Goal: Task Accomplishment & Management: Use online tool/utility

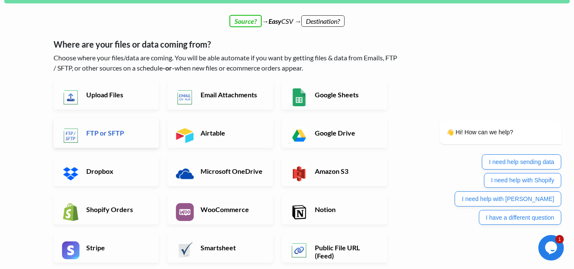
scroll to position [42, 0]
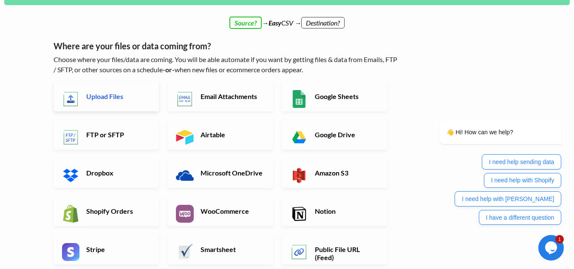
click at [127, 100] on h6 "Upload Files" at bounding box center [117, 96] width 67 height 8
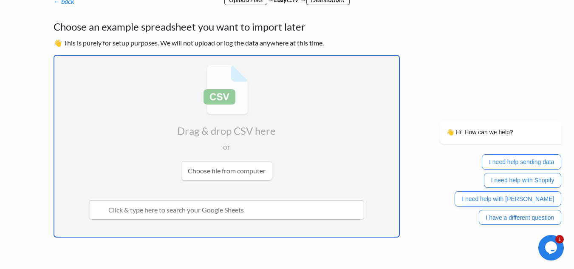
scroll to position [96, 0]
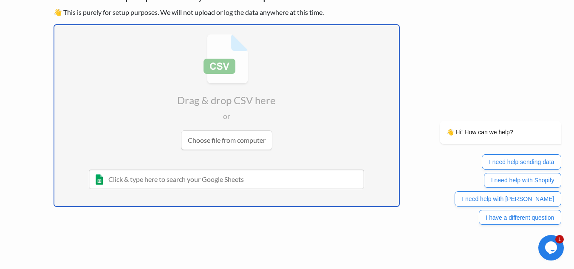
click at [219, 182] on input "text" at bounding box center [227, 180] width 276 height 20
click at [503, 62] on div "👋 Hi! How can we help? I need help sending data I need help with Shopify I need…" at bounding box center [489, 140] width 153 height 177
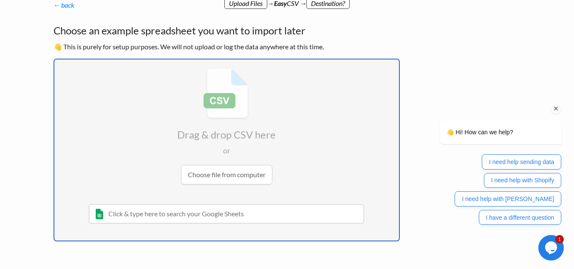
scroll to position [71, 0]
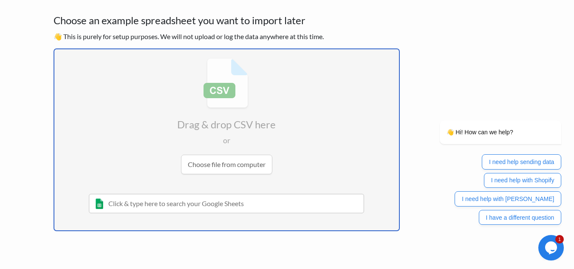
click at [215, 163] on input "file" at bounding box center [226, 116] width 345 height 134
type input "C:\fakepath\product_template.csv"
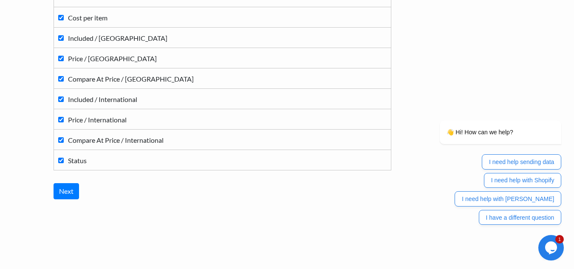
scroll to position [932, 0]
click at [64, 196] on input "Next" at bounding box center [66, 190] width 25 height 16
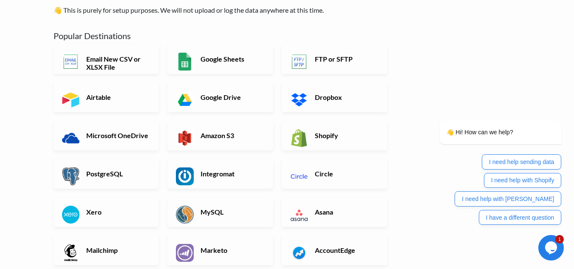
scroll to position [71, 0]
click at [332, 123] on link "Shopify" at bounding box center [335, 135] width 106 height 30
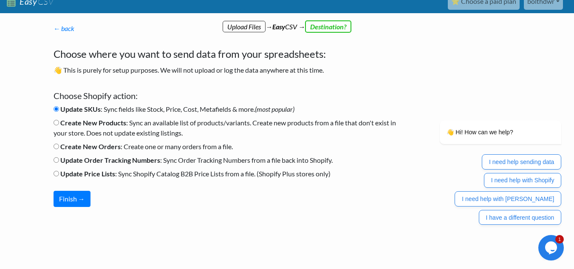
click at [56, 121] on input "Create New Products : Sync an available list of products/variants. Create new p…" at bounding box center [57, 123] width 6 height 6
radio input "true"
click at [69, 195] on button "Finish →" at bounding box center [72, 199] width 37 height 16
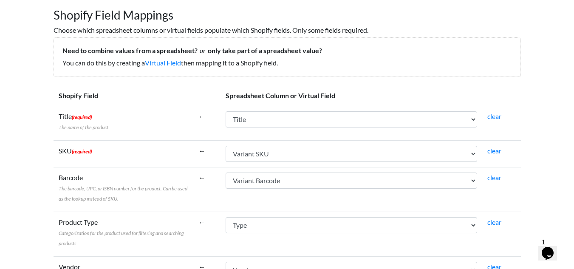
scroll to position [82, 0]
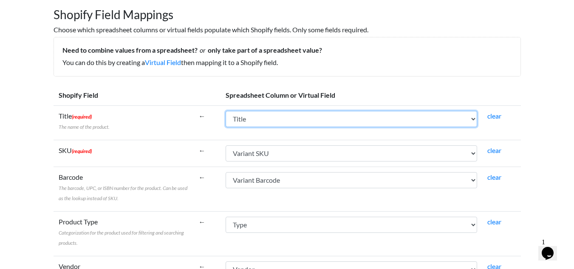
click at [295, 121] on select "Handle Title Body (HTML) Vendor Product Category Type Tags Published Option1 Na…" at bounding box center [352, 119] width 252 height 16
click at [296, 121] on select "Handle Title Body (HTML) Vendor Product Category Type Tags Published Option1 Na…" at bounding box center [352, 119] width 252 height 16
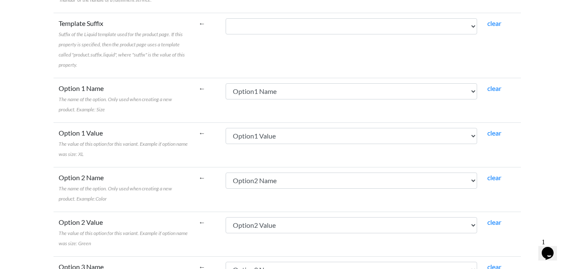
scroll to position [1560, 0]
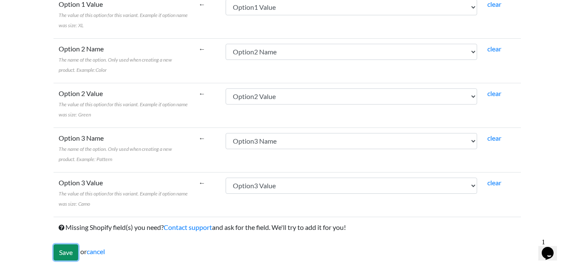
click at [67, 256] on input "Save" at bounding box center [66, 252] width 25 height 16
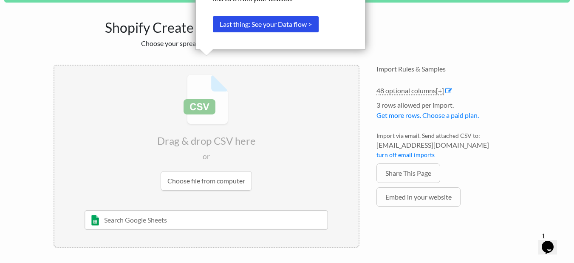
scroll to position [36, 0]
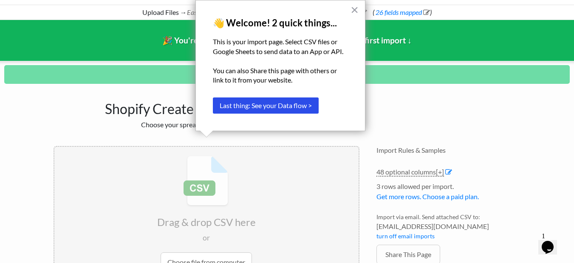
drag, startPoint x: 155, startPoint y: 137, endPoint x: 160, endPoint y: 176, distance: 39.5
click at [160, 176] on div "Drag & drop CSV here or Choose file from computer [DATE] Sheet 1 and such [PERS…" at bounding box center [206, 237] width 323 height 200
click at [357, 8] on button "×" at bounding box center [355, 10] width 8 height 14
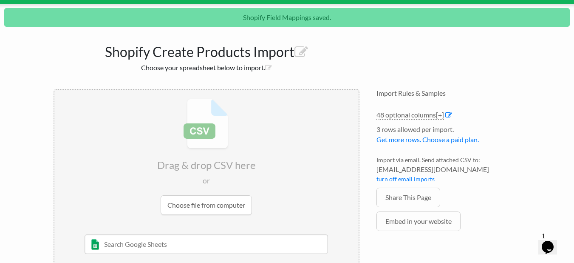
scroll to position [89, 0]
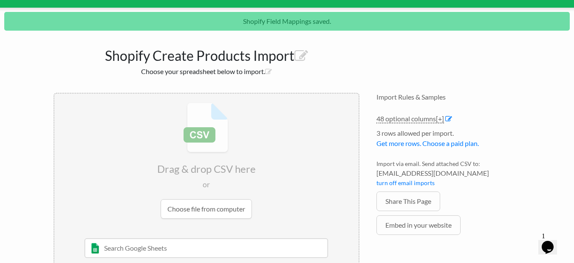
click at [412, 262] on div "Import Rules & Samples 48 optional columns [+] Col Header Value Options Handle …" at bounding box center [448, 184] width 161 height 200
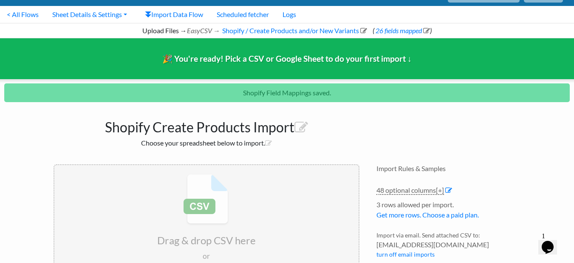
scroll to position [0, 0]
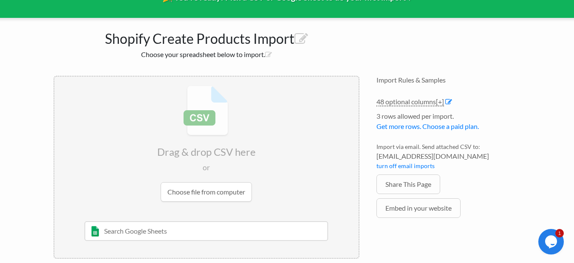
scroll to position [90, 0]
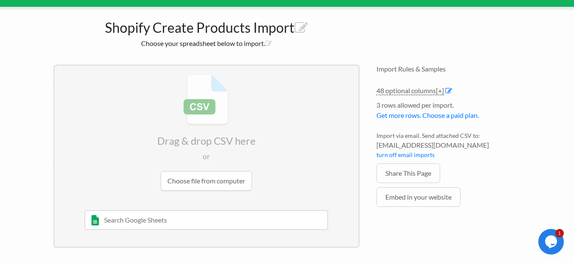
click at [202, 171] on input "file" at bounding box center [206, 132] width 304 height 134
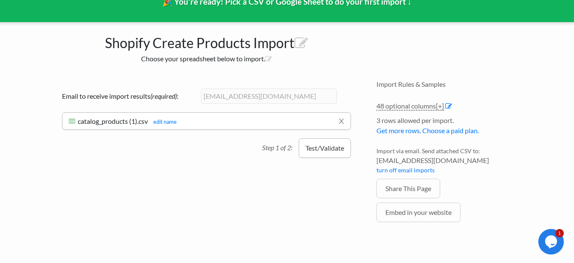
click at [322, 146] on button "Test/Validate" at bounding box center [325, 148] width 52 height 20
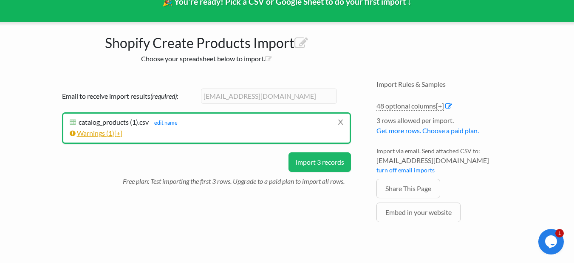
click at [108, 131] on link "Warnings ( 1 ) [+]" at bounding box center [96, 133] width 53 height 8
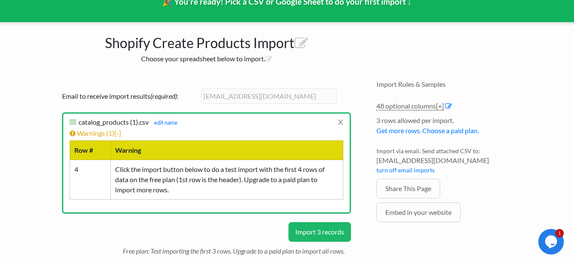
click at [320, 231] on button "Import 3 records" at bounding box center [320, 232] width 62 height 20
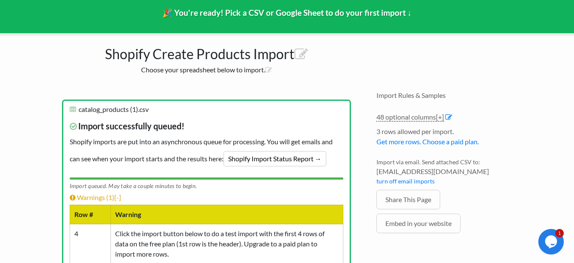
scroll to position [92, 0]
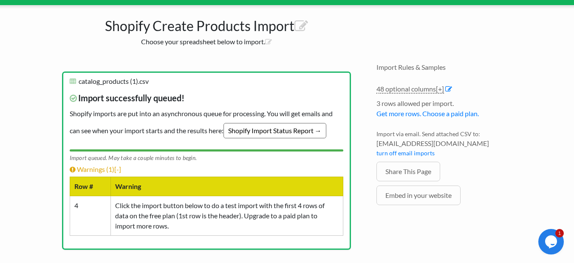
click at [248, 136] on link "Shopify Import Status Report →" at bounding box center [275, 130] width 103 height 15
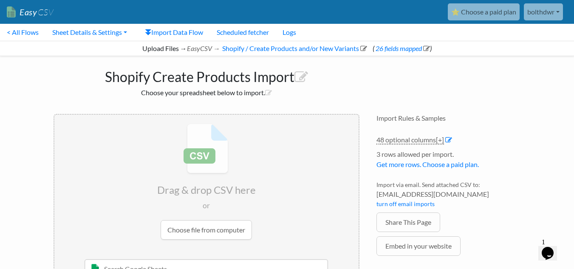
click at [553, 246] on button "Opens Chat This icon Opens the chat window." at bounding box center [547, 253] width 19 height 14
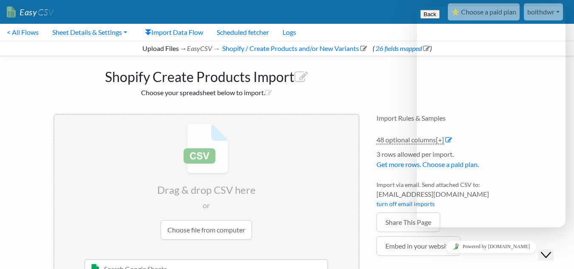
type textarea "O"
type textarea "I am a vendor for door hardware, i am trying to upload a csv file that was give…"
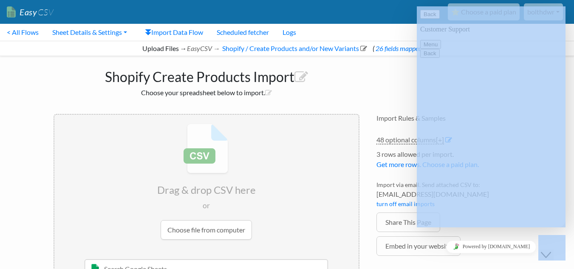
drag, startPoint x: 912, startPoint y: 234, endPoint x: 550, endPoint y: 155, distance: 370.7
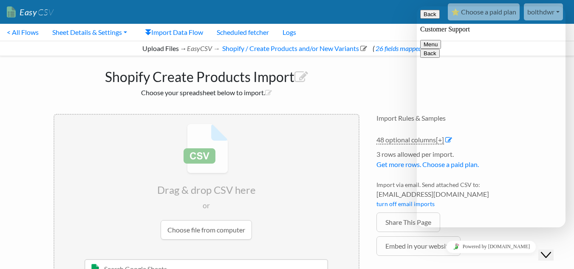
click at [441, 40] on button "Menu" at bounding box center [430, 44] width 21 height 9
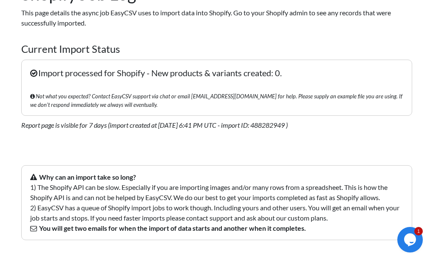
scroll to position [67, 0]
